Goal: Navigation & Orientation: Find specific page/section

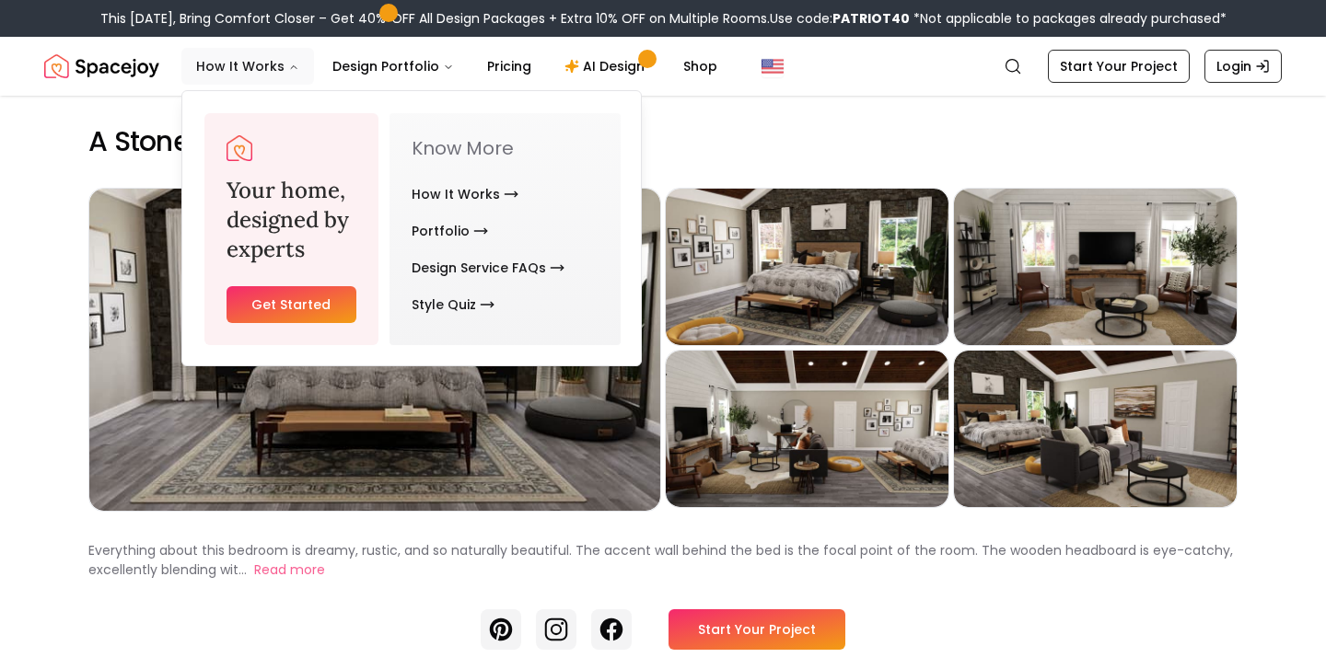
click at [279, 68] on button "How It Works" at bounding box center [247, 66] width 133 height 37
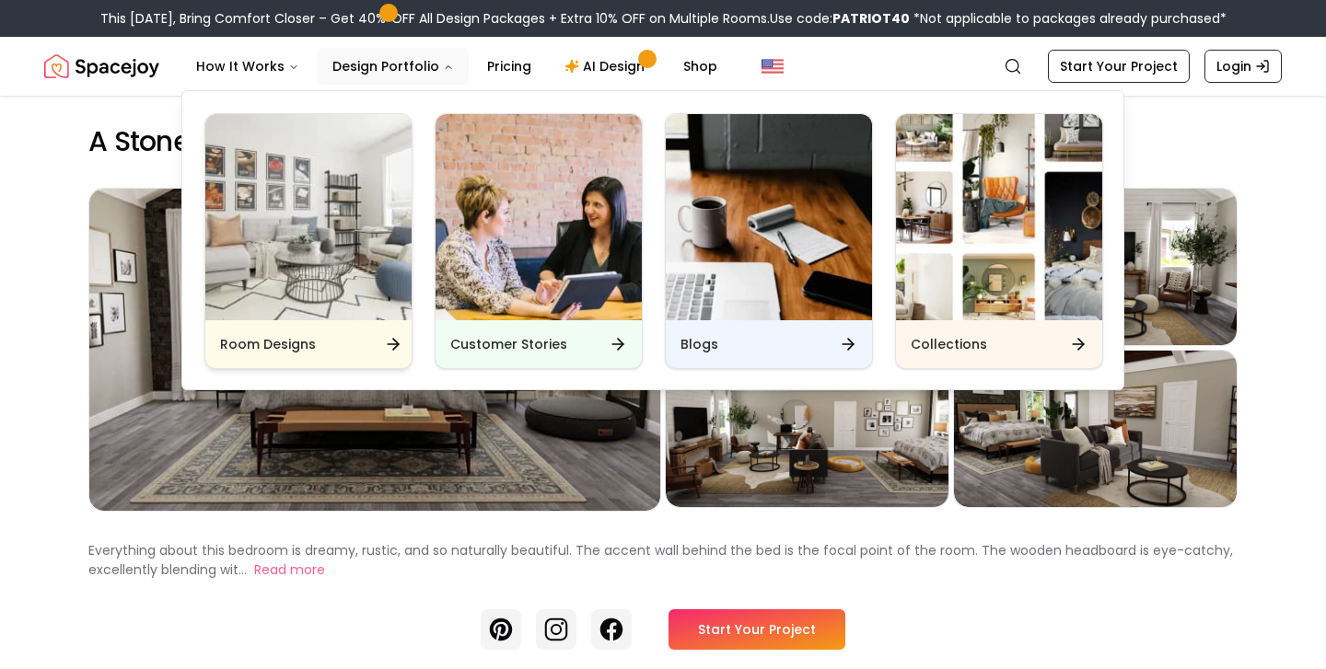
click at [349, 343] on div "Room Designs" at bounding box center [308, 344] width 206 height 48
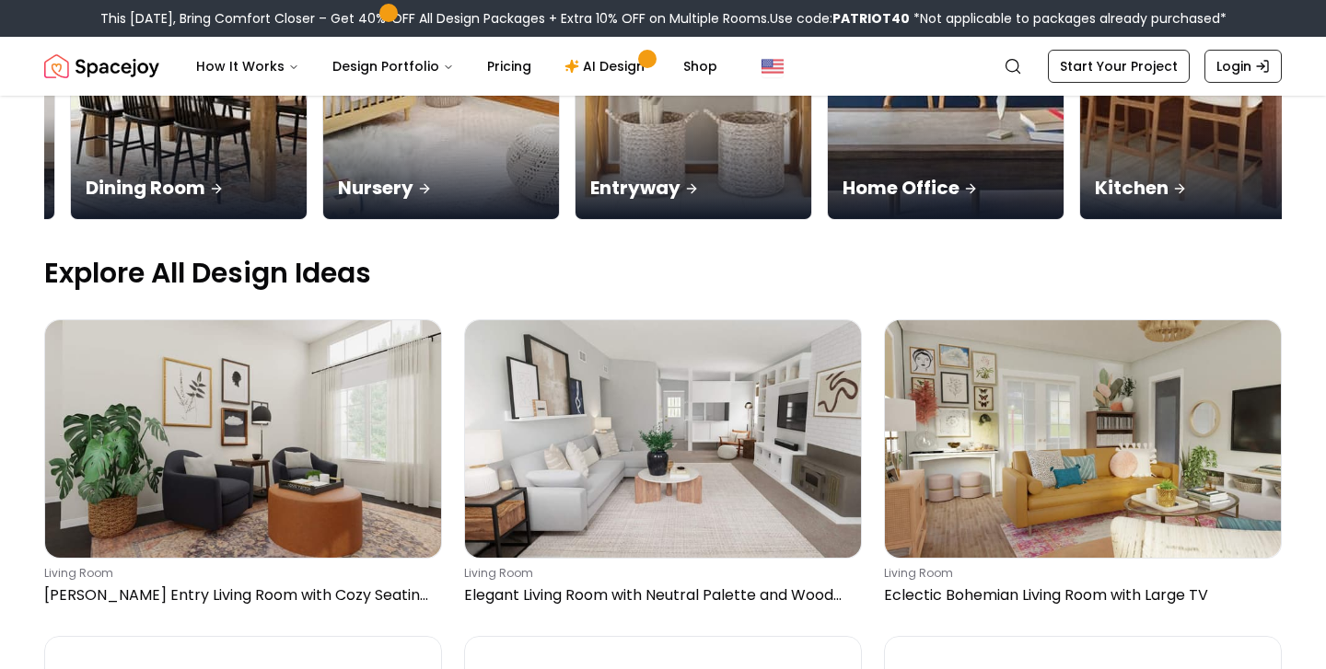
scroll to position [559, 0]
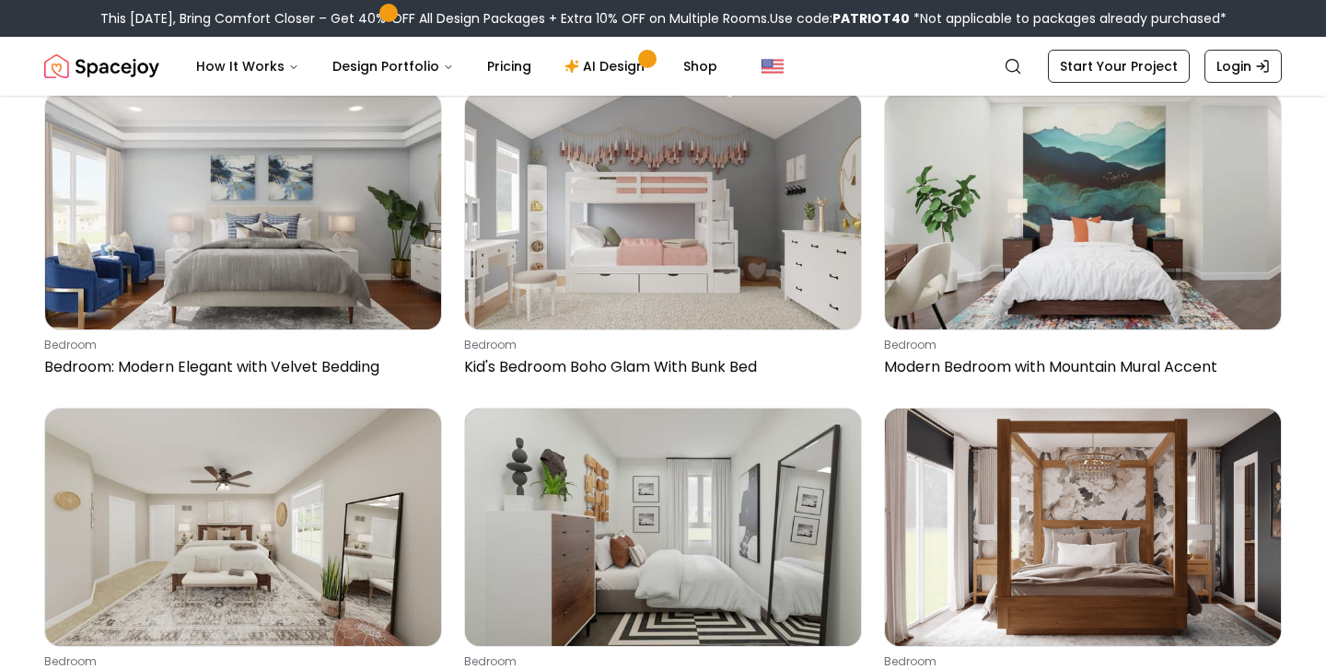
scroll to position [1597, 0]
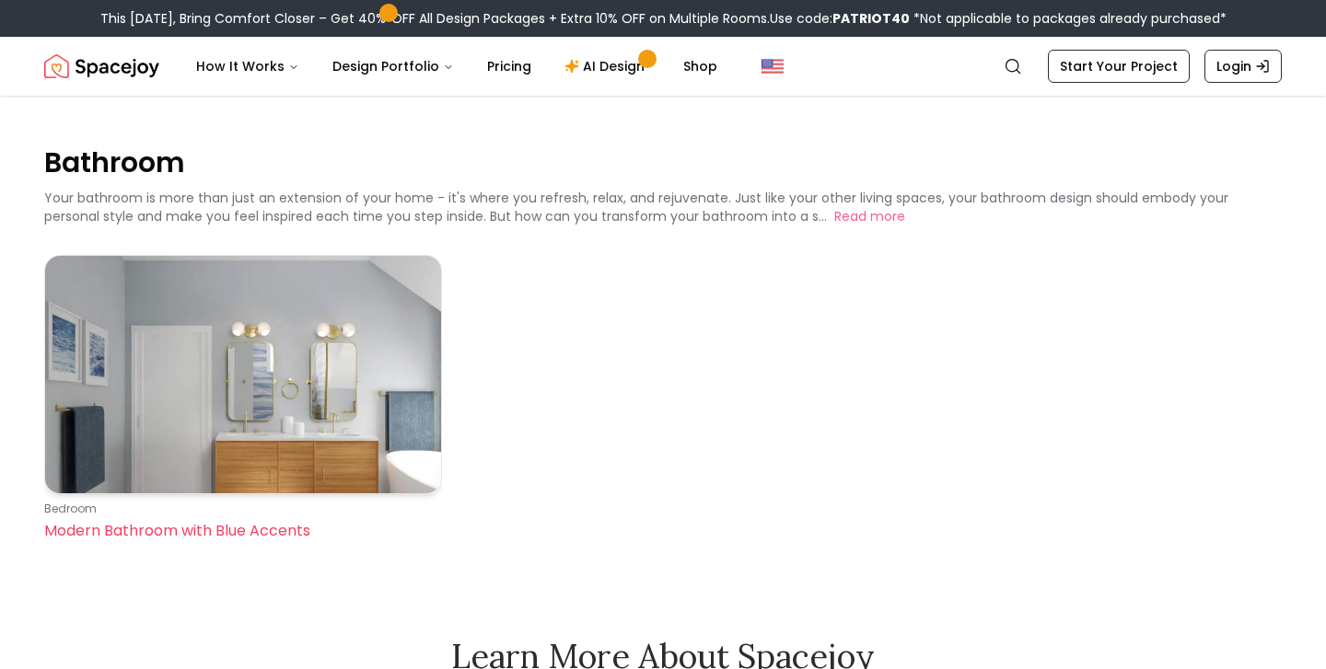
click at [221, 366] on img at bounding box center [243, 375] width 396 height 238
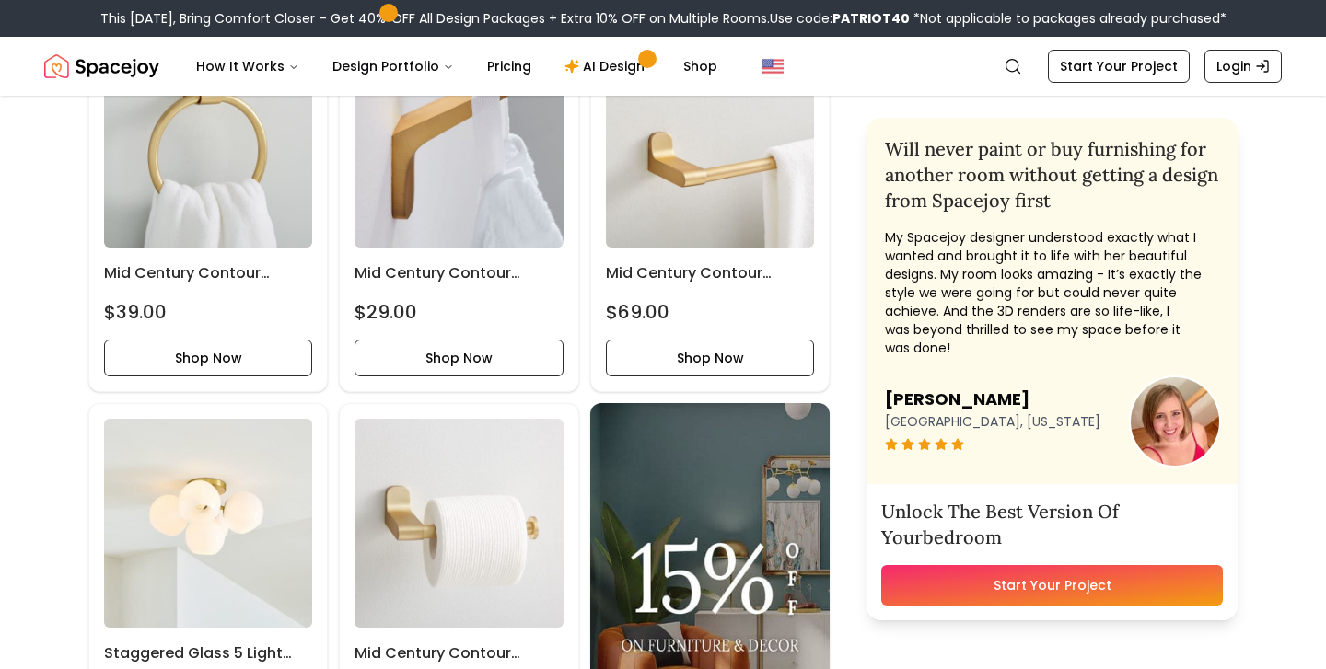
scroll to position [1305, 0]
